Goal: Manage account settings

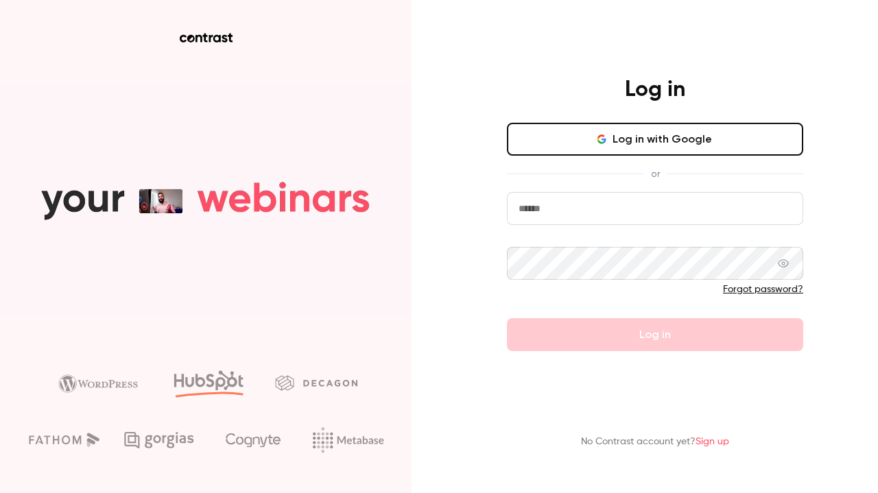
click at [507, 225] on div at bounding box center [507, 225] width 0 height 0
type input "**********"
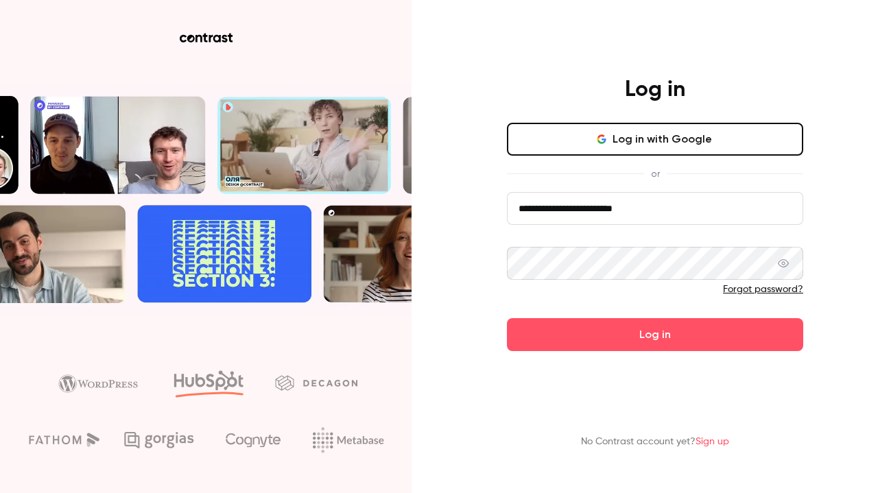
click at [684, 333] on button "Log in" at bounding box center [655, 334] width 296 height 33
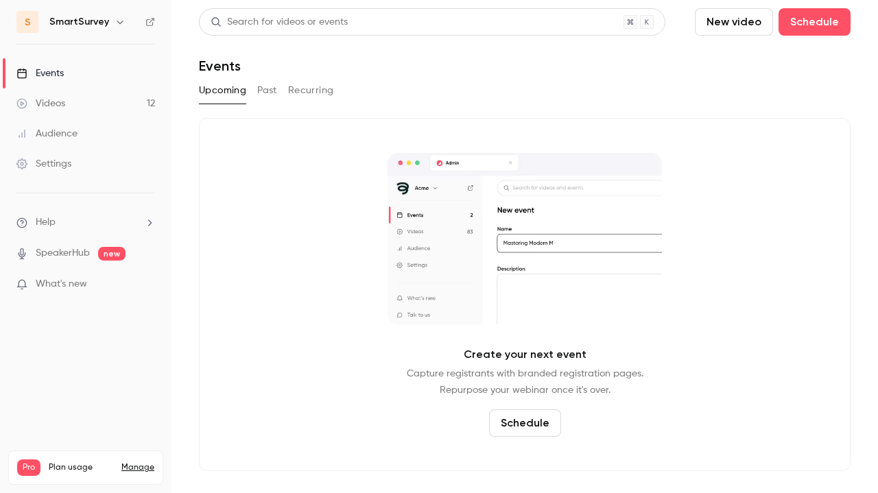
click at [135, 462] on link "Manage" at bounding box center [137, 467] width 33 height 11
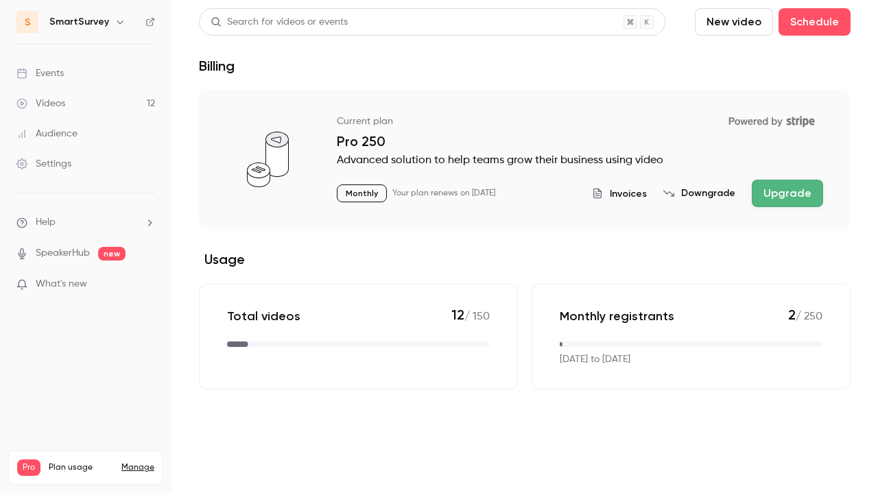
click at [711, 200] on button "Downgrade" at bounding box center [699, 194] width 72 height 14
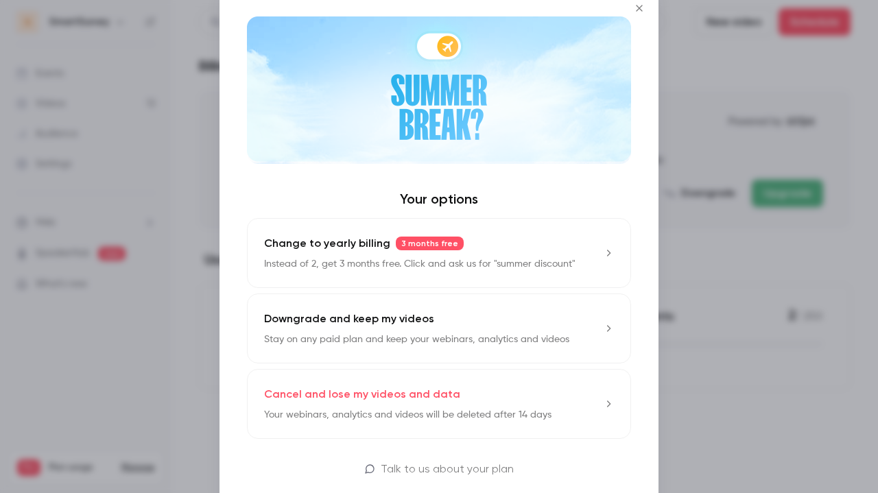
click at [565, 407] on link "Cancel and lose my videos and data Your webinars, analytics and videos will be …" at bounding box center [439, 404] width 384 height 70
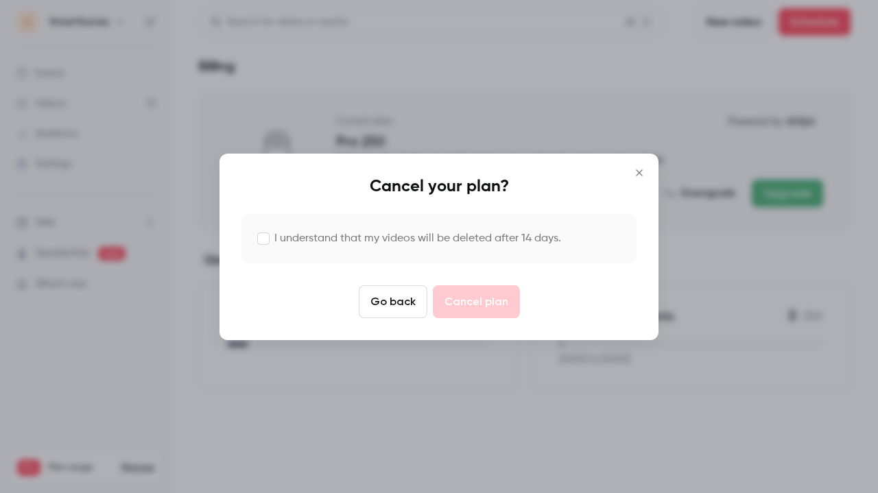
click at [293, 237] on label "I understand that my videos will be deleted after 14 days." at bounding box center [417, 239] width 287 height 16
click at [480, 305] on button "Cancel plan" at bounding box center [476, 301] width 87 height 33
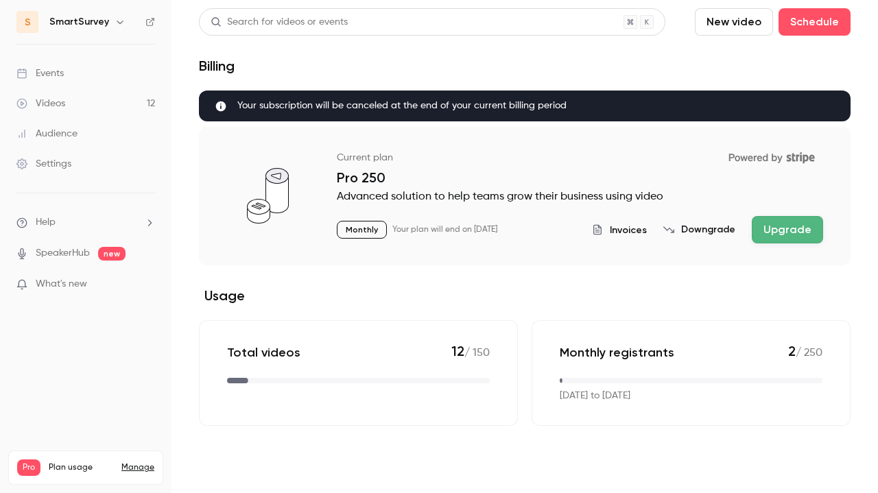
click at [138, 462] on link "Manage" at bounding box center [137, 467] width 33 height 11
click at [143, 462] on link "Manage" at bounding box center [137, 467] width 33 height 11
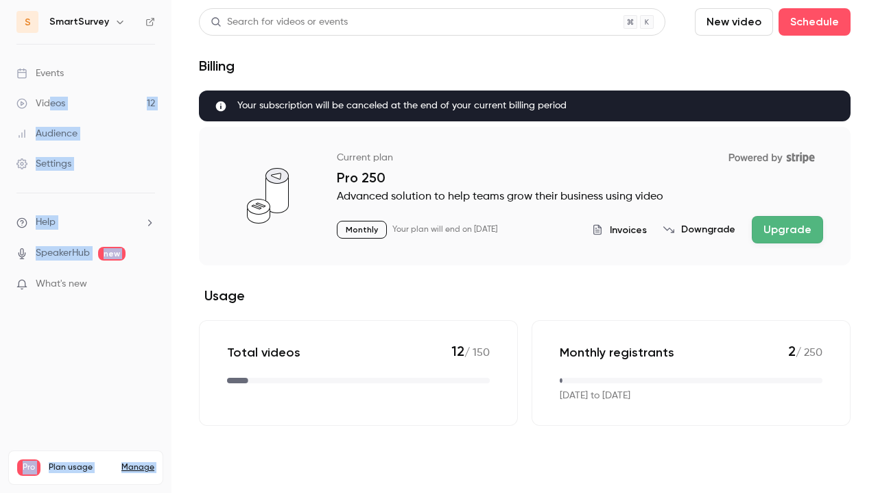
drag, startPoint x: 64, startPoint y: 456, endPoint x: 47, endPoint y: 101, distance: 355.1
click at [47, 101] on nav "S SmartSurvey Events Videos 12 Audience Settings Help SpeakerHub new What's new…" at bounding box center [86, 246] width 172 height 493
click at [47, 101] on div "Videos" at bounding box center [40, 104] width 49 height 14
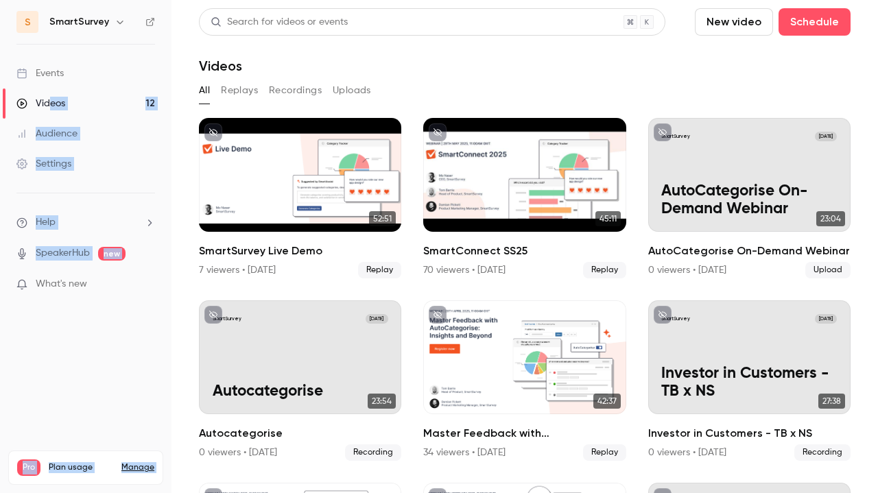
click at [141, 162] on link "Settings" at bounding box center [86, 164] width 172 height 30
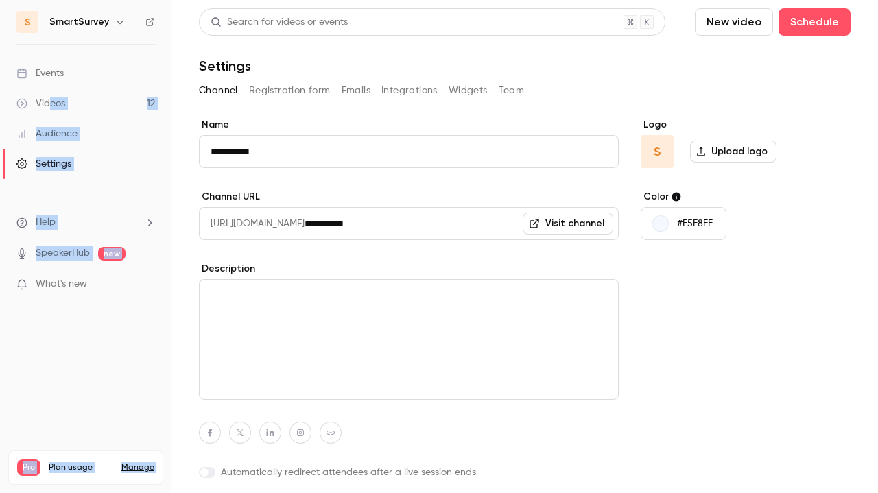
click at [82, 135] on link "Audience" at bounding box center [86, 134] width 172 height 30
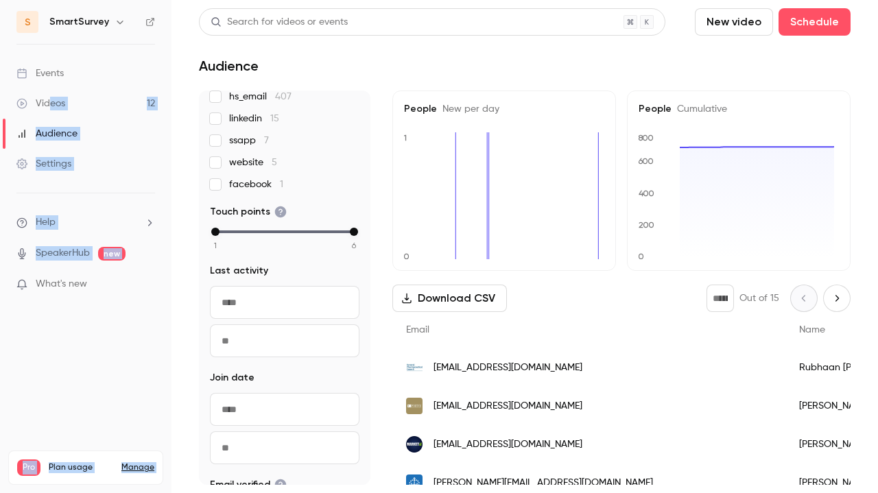
scroll to position [137, 0]
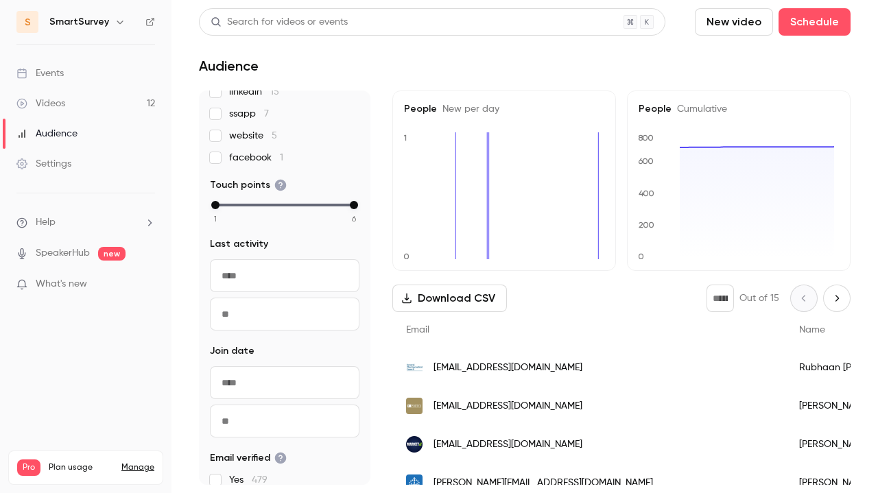
click at [281, 277] on input "text" at bounding box center [285, 275] width 150 height 33
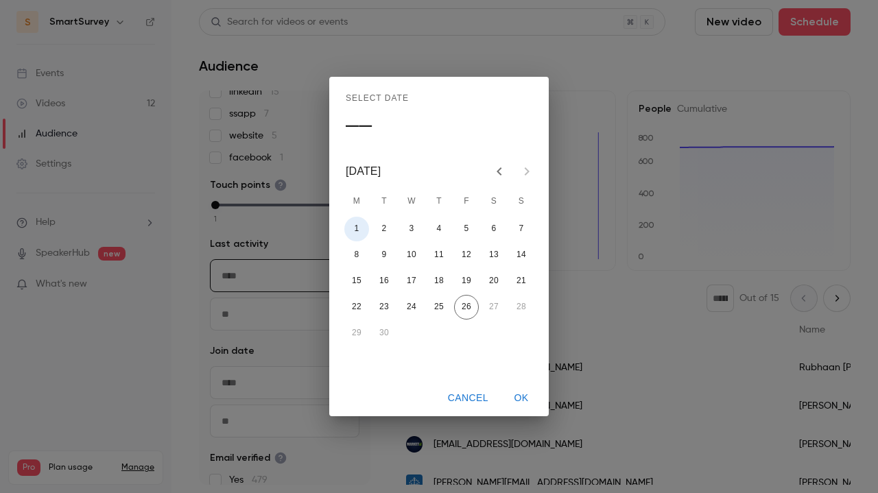
click at [354, 230] on button "1" at bounding box center [356, 229] width 25 height 25
type input "**********"
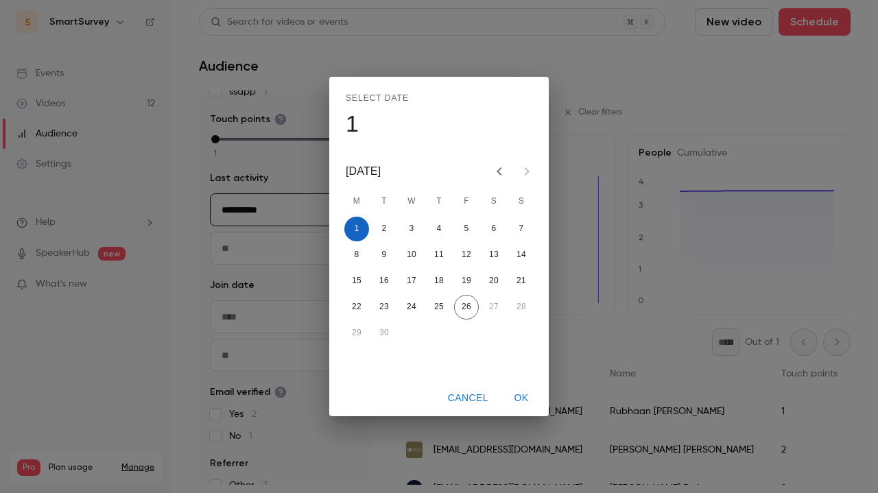
scroll to position [115, 0]
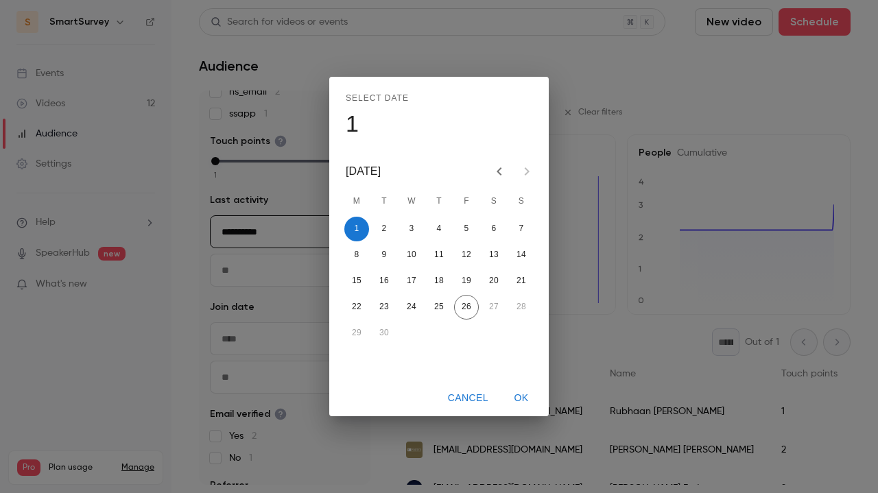
click at [271, 276] on div "Select date [DATE] M T W T F S S 1 2 3 4 5 6 7 8 9 10 11 12 13 14 15 16 17 18 1…" at bounding box center [439, 246] width 878 height 493
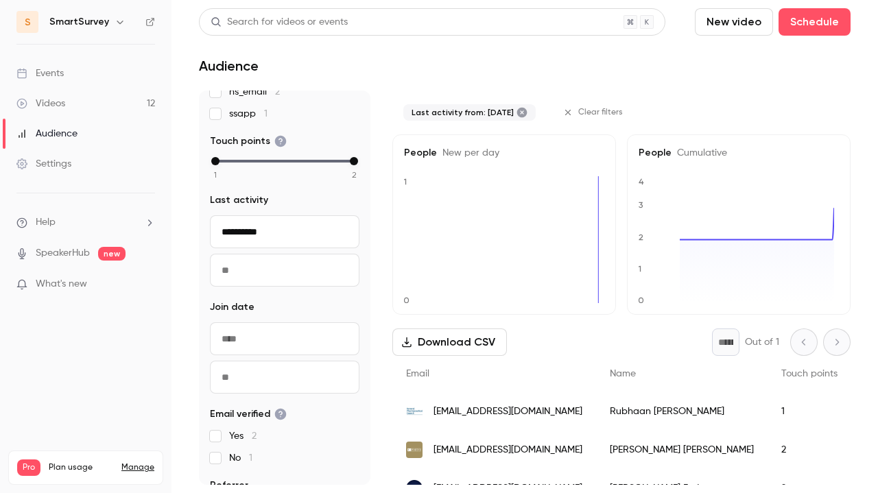
click at [271, 276] on input "text" at bounding box center [285, 270] width 150 height 33
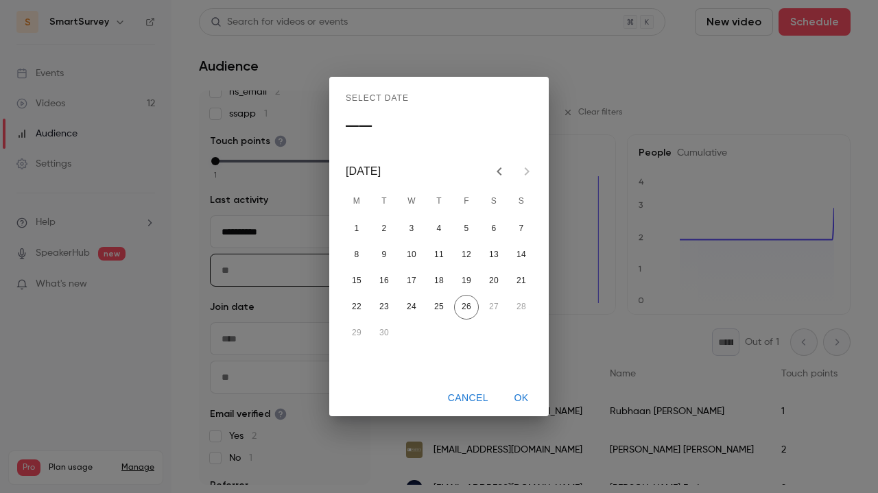
click at [462, 310] on button "26" at bounding box center [466, 307] width 25 height 25
type input "**********"
click at [519, 393] on button "OK" at bounding box center [521, 398] width 44 height 25
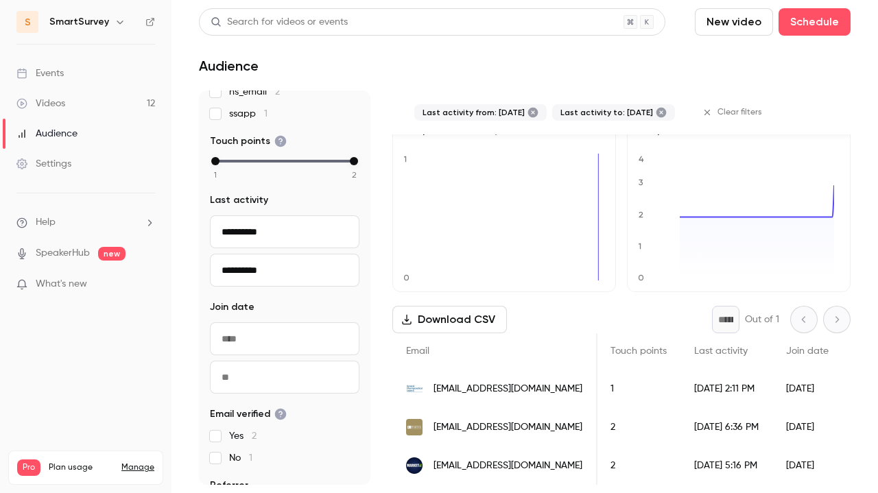
scroll to position [154, 0]
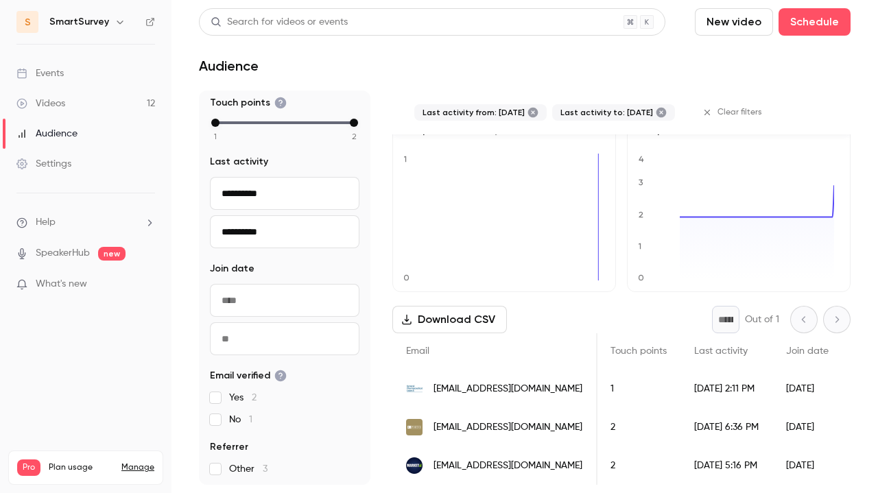
click at [529, 382] on span "[EMAIL_ADDRESS][DOMAIN_NAME]" at bounding box center [508, 389] width 149 height 14
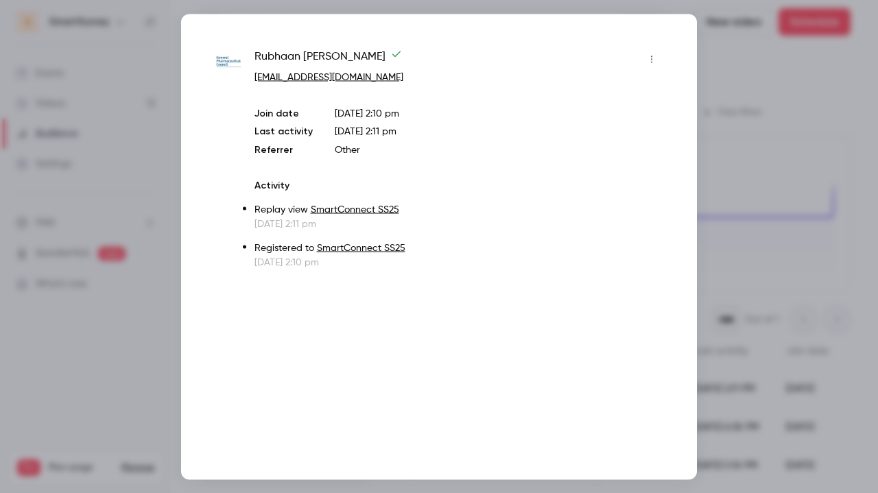
click at [716, 83] on div at bounding box center [439, 246] width 878 height 493
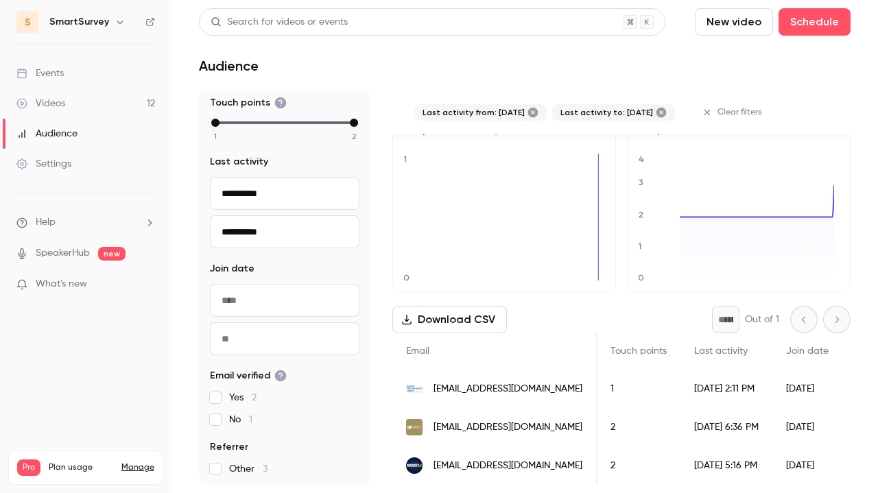
click at [522, 421] on div "[EMAIL_ADDRESS][DOMAIN_NAME]" at bounding box center [494, 427] width 205 height 38
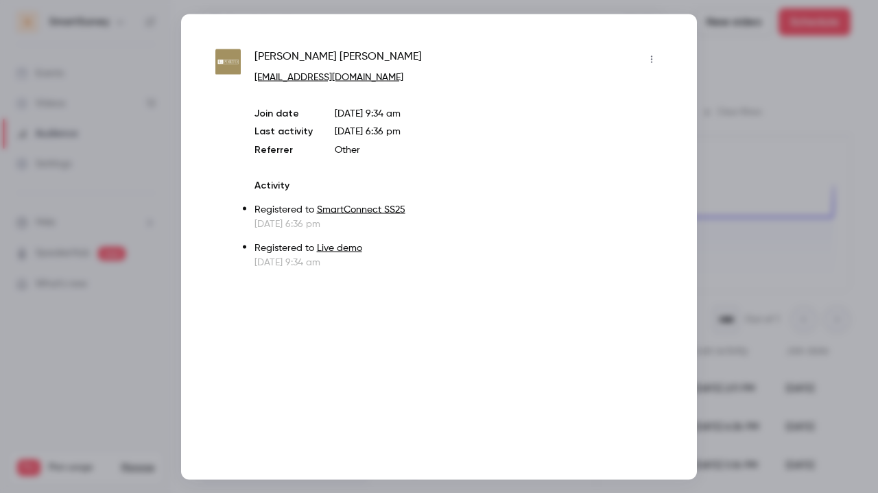
click at [744, 182] on div at bounding box center [439, 246] width 878 height 493
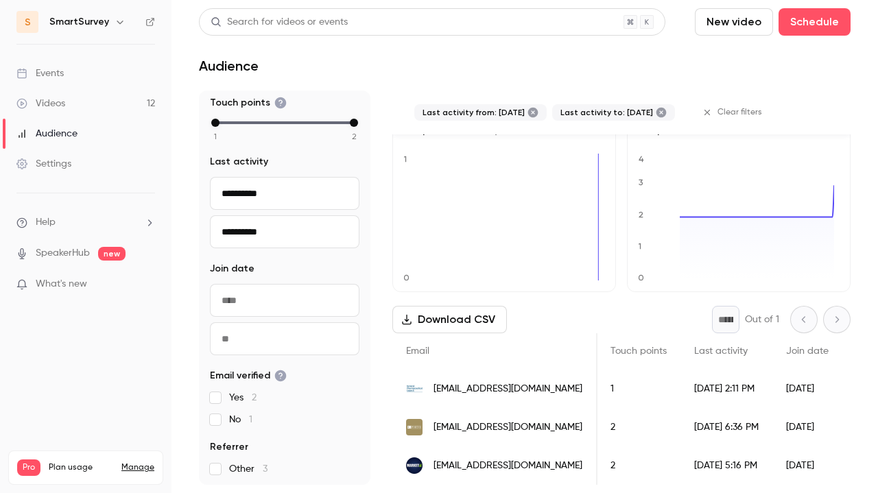
click at [535, 459] on span "[EMAIL_ADDRESS][DOMAIN_NAME]" at bounding box center [508, 466] width 149 height 14
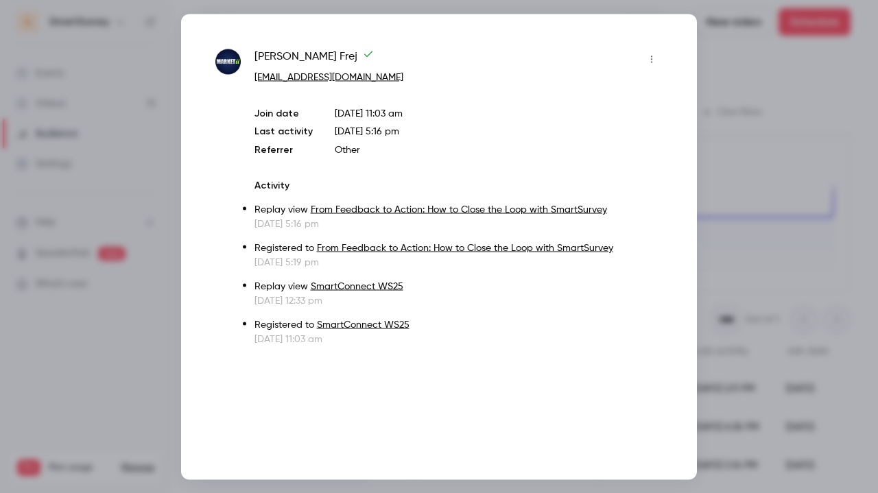
click at [735, 105] on div at bounding box center [439, 246] width 878 height 493
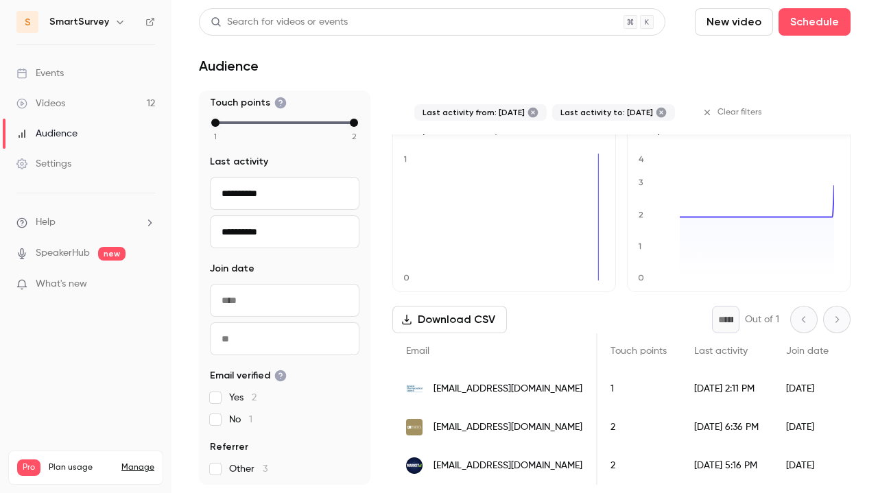
click at [494, 459] on span "[EMAIL_ADDRESS][DOMAIN_NAME]" at bounding box center [508, 466] width 149 height 14
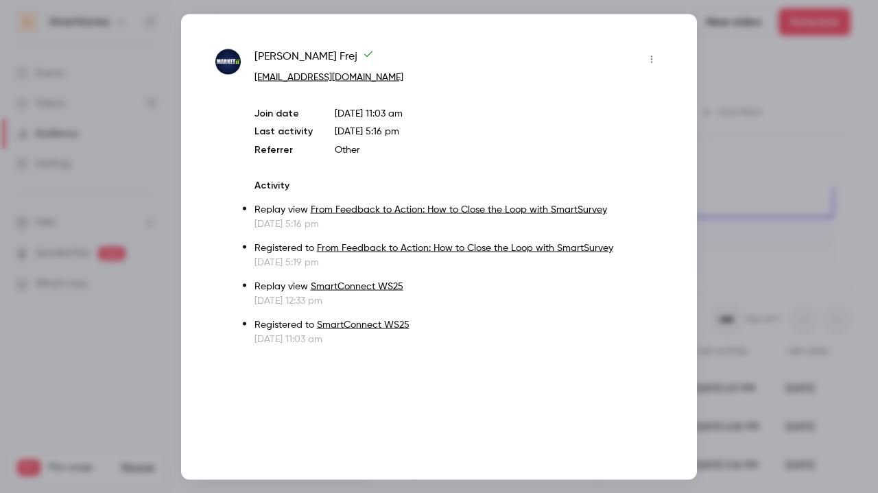
click at [734, 144] on div at bounding box center [439, 246] width 878 height 493
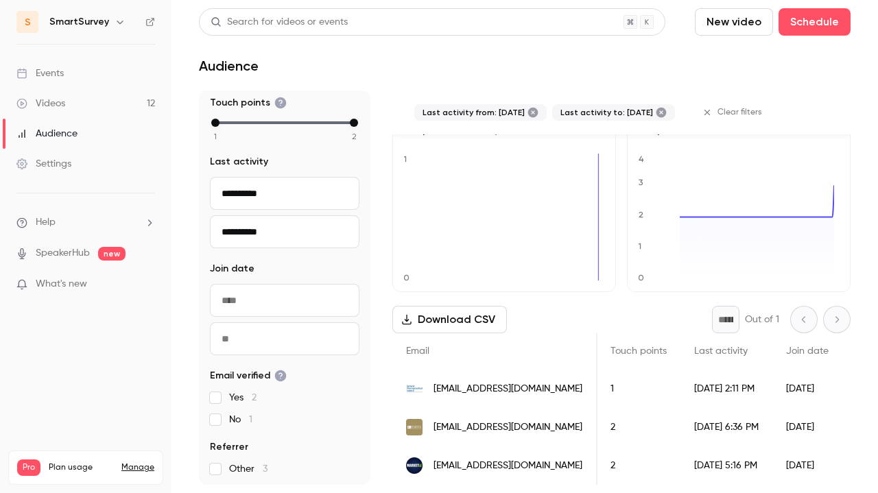
click at [472, 422] on span "[EMAIL_ADDRESS][DOMAIN_NAME]" at bounding box center [508, 428] width 149 height 14
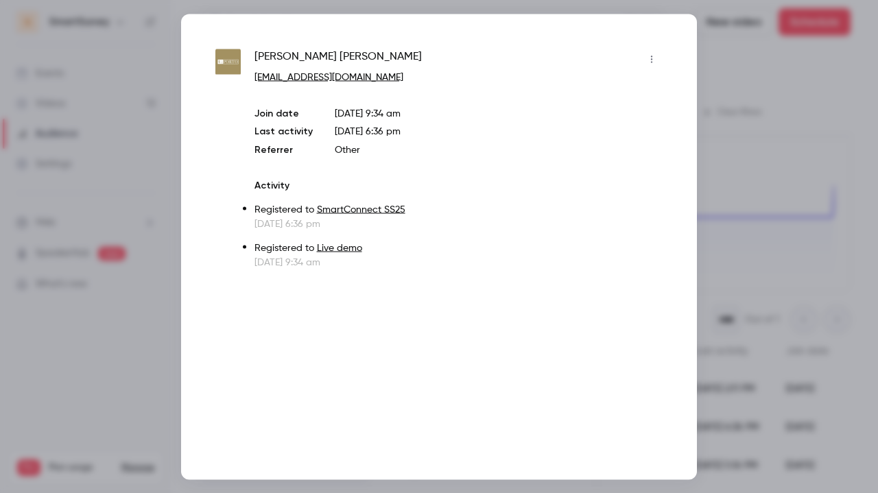
click at [718, 51] on div at bounding box center [439, 246] width 878 height 493
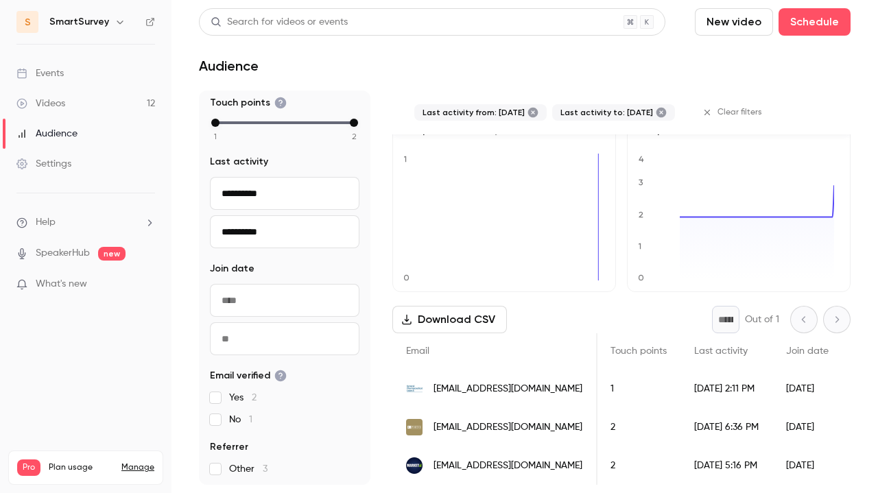
drag, startPoint x: 515, startPoint y: 379, endPoint x: 466, endPoint y: 390, distance: 49.9
click at [466, 390] on div "[EMAIL_ADDRESS][DOMAIN_NAME]" at bounding box center [494, 389] width 205 height 38
